Goal: Information Seeking & Learning: Learn about a topic

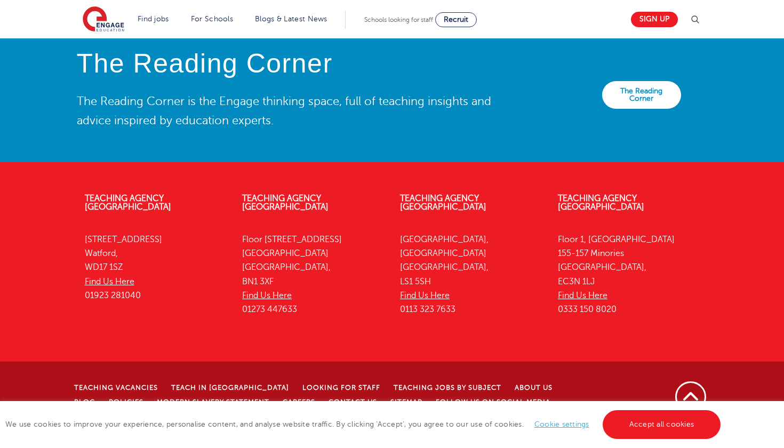
scroll to position [2376, 0]
click at [686, 422] on link "Accept all cookies" at bounding box center [662, 424] width 118 height 29
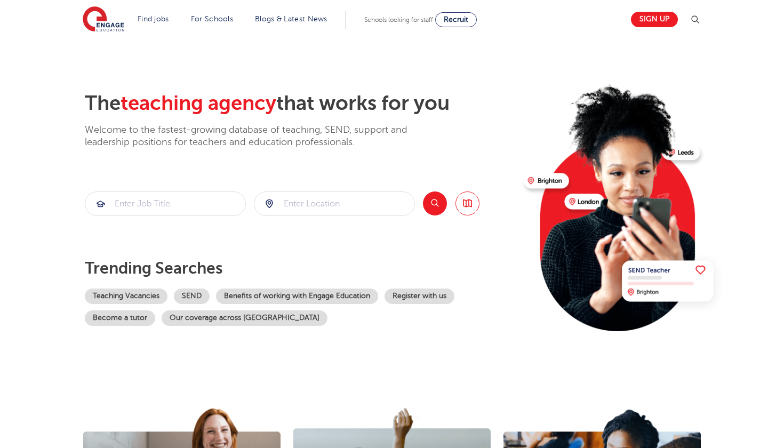
scroll to position [16, 0]
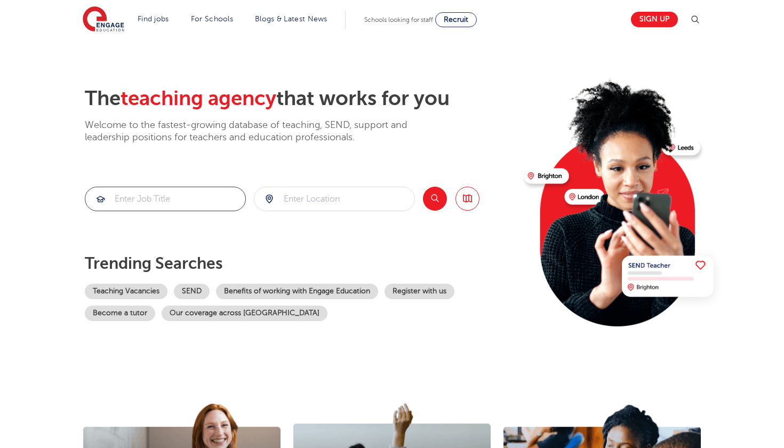
click at [205, 201] on input "search" at bounding box center [165, 198] width 160 height 23
click at [210, 295] on link "SEND" at bounding box center [192, 291] width 36 height 15
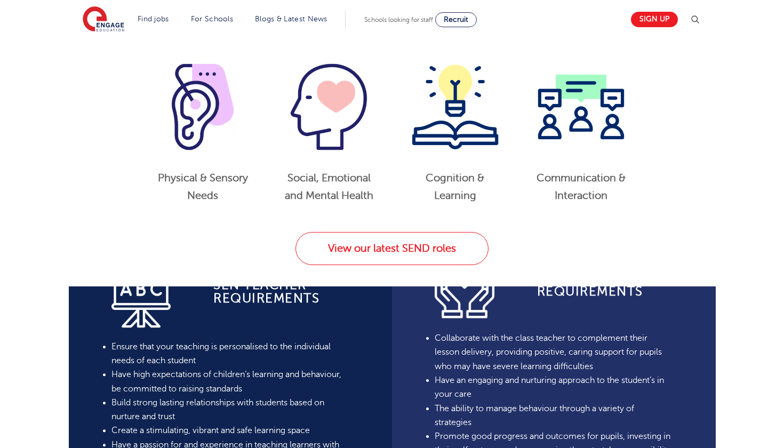
scroll to position [677, 0]
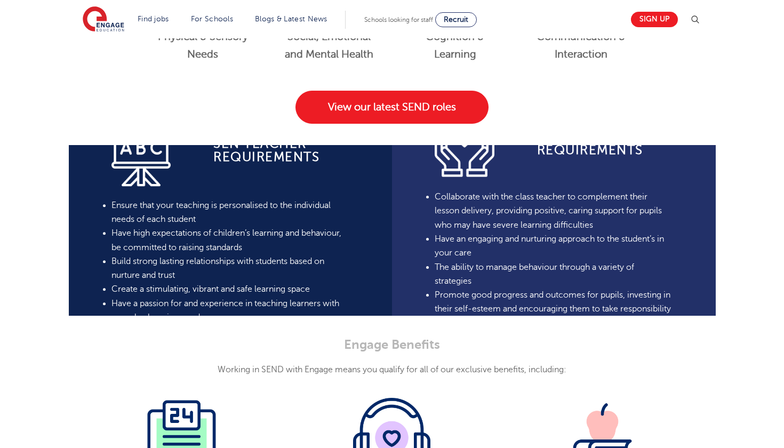
click at [399, 124] on link "View our latest SEND roles" at bounding box center [391, 107] width 193 height 33
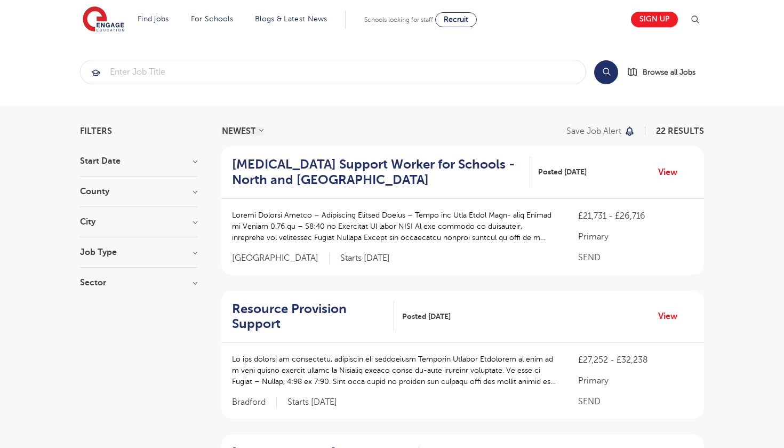
click at [105, 224] on h3 "City" at bounding box center [138, 222] width 117 height 9
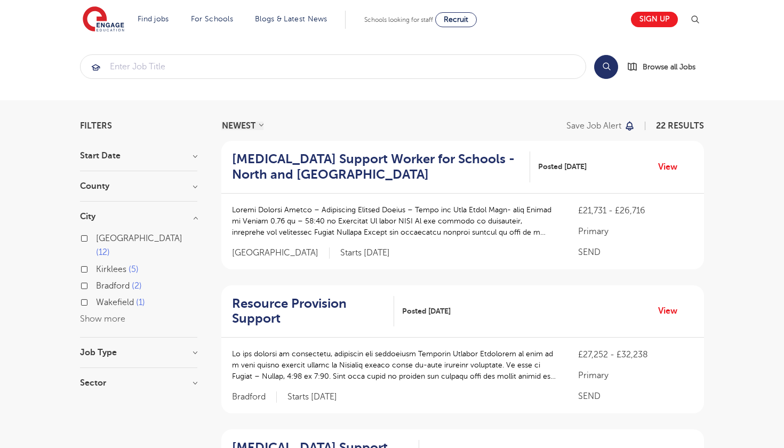
scroll to position [7, 0]
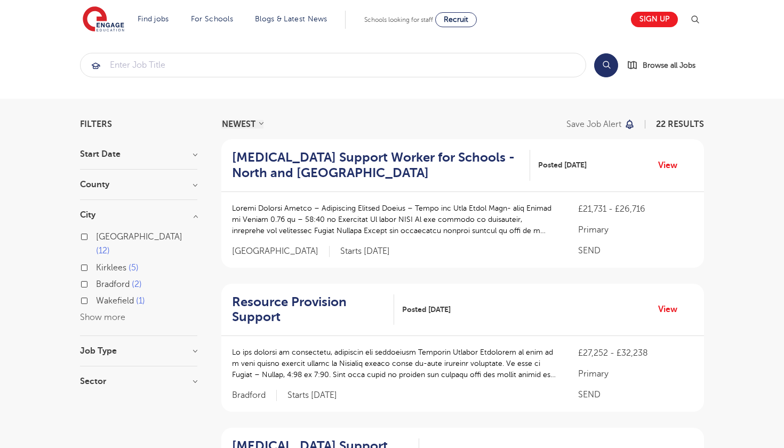
click at [123, 195] on div "County [GEOGRAPHIC_DATA] 12 Kirklees 5 Bradford 2 Brighton & Hove 1 Calderdale …" at bounding box center [138, 190] width 117 height 20
click at [92, 181] on h3 "County" at bounding box center [138, 184] width 117 height 9
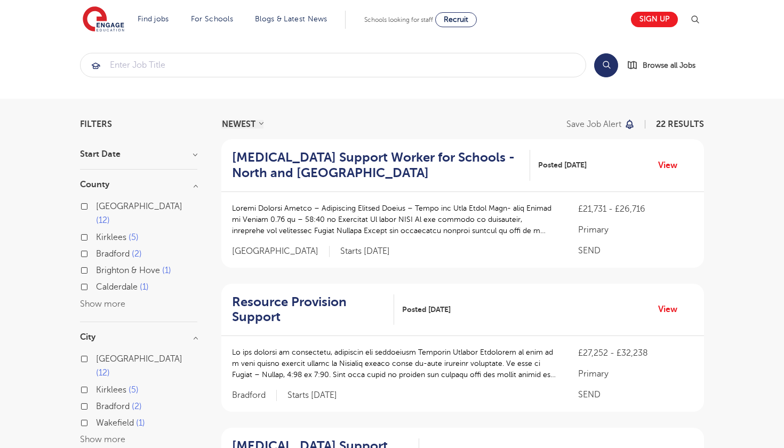
click at [105, 299] on button "Show more" at bounding box center [102, 304] width 45 height 10
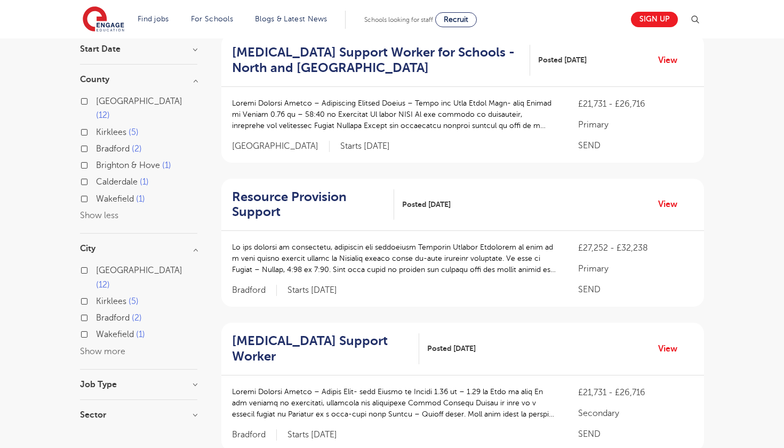
scroll to position [279, 0]
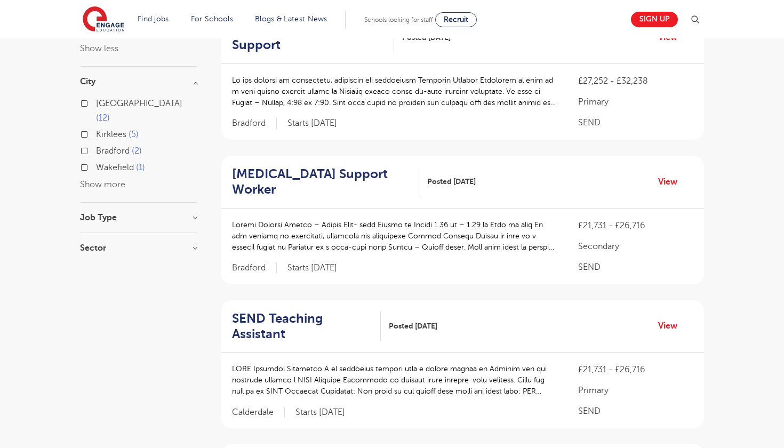
click at [99, 213] on h3 "Job Type" at bounding box center [138, 217] width 117 height 9
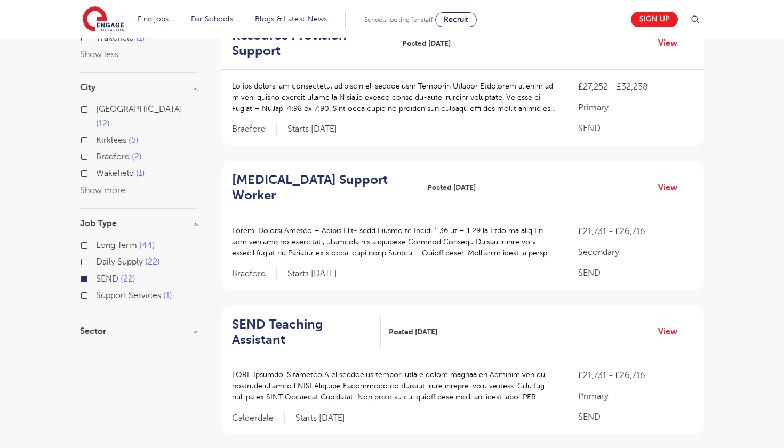
click at [100, 257] on input "Daily Supply 22" at bounding box center [99, 260] width 7 height 7
checkbox input "true"
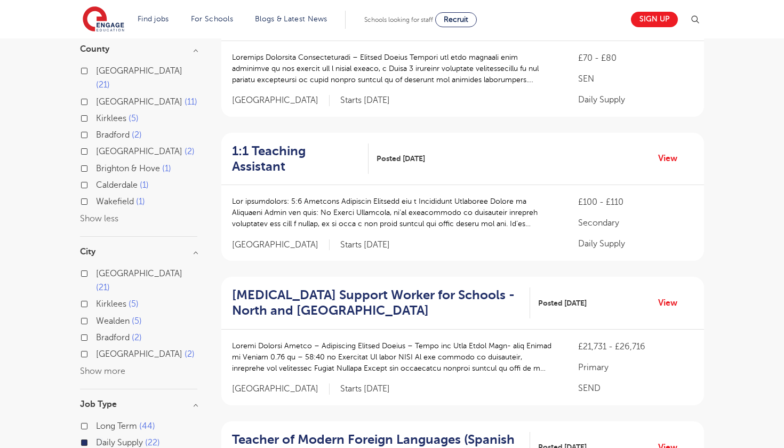
scroll to position [132, 0]
